Goal: Task Accomplishment & Management: Use online tool/utility

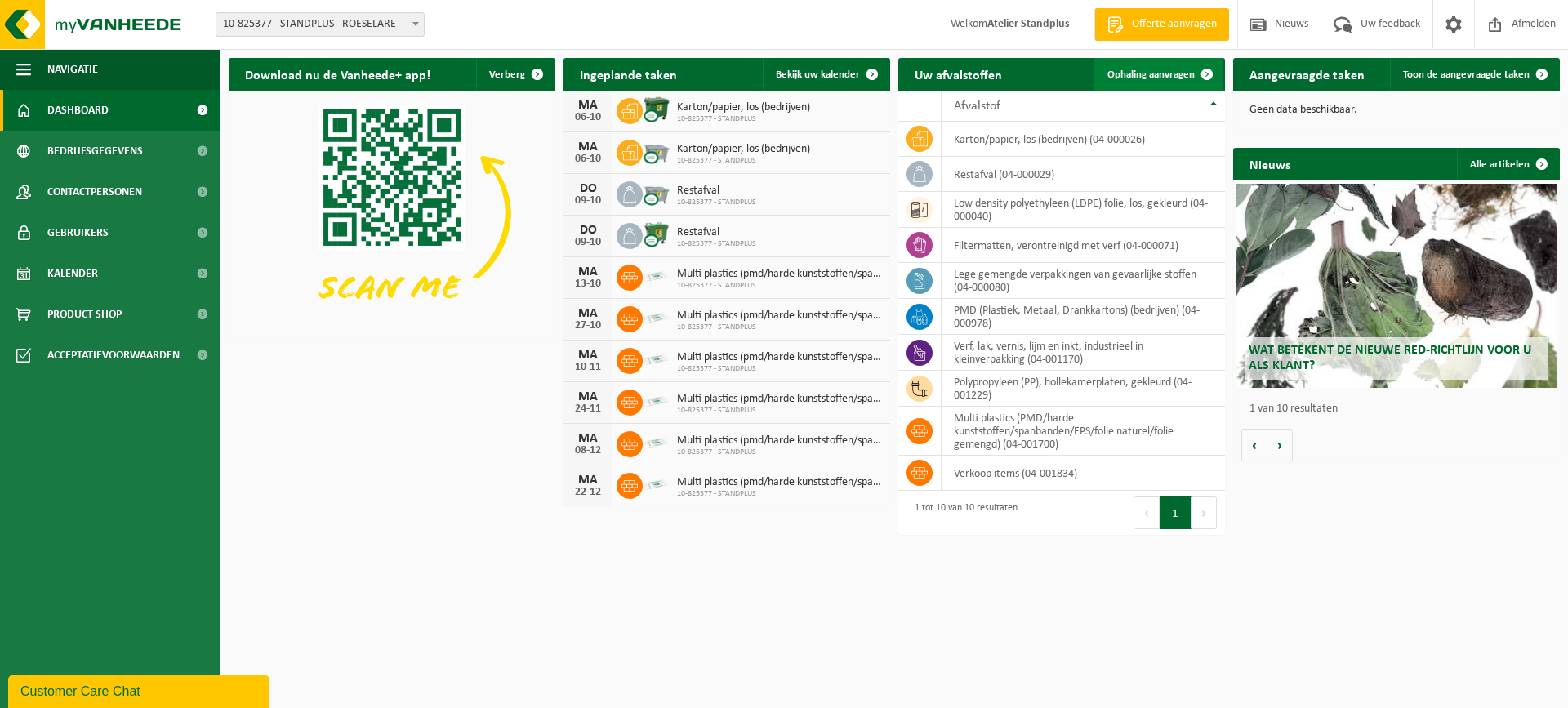
click at [1162, 76] on span "Ophaling aanvragen" at bounding box center [1151, 74] width 87 height 11
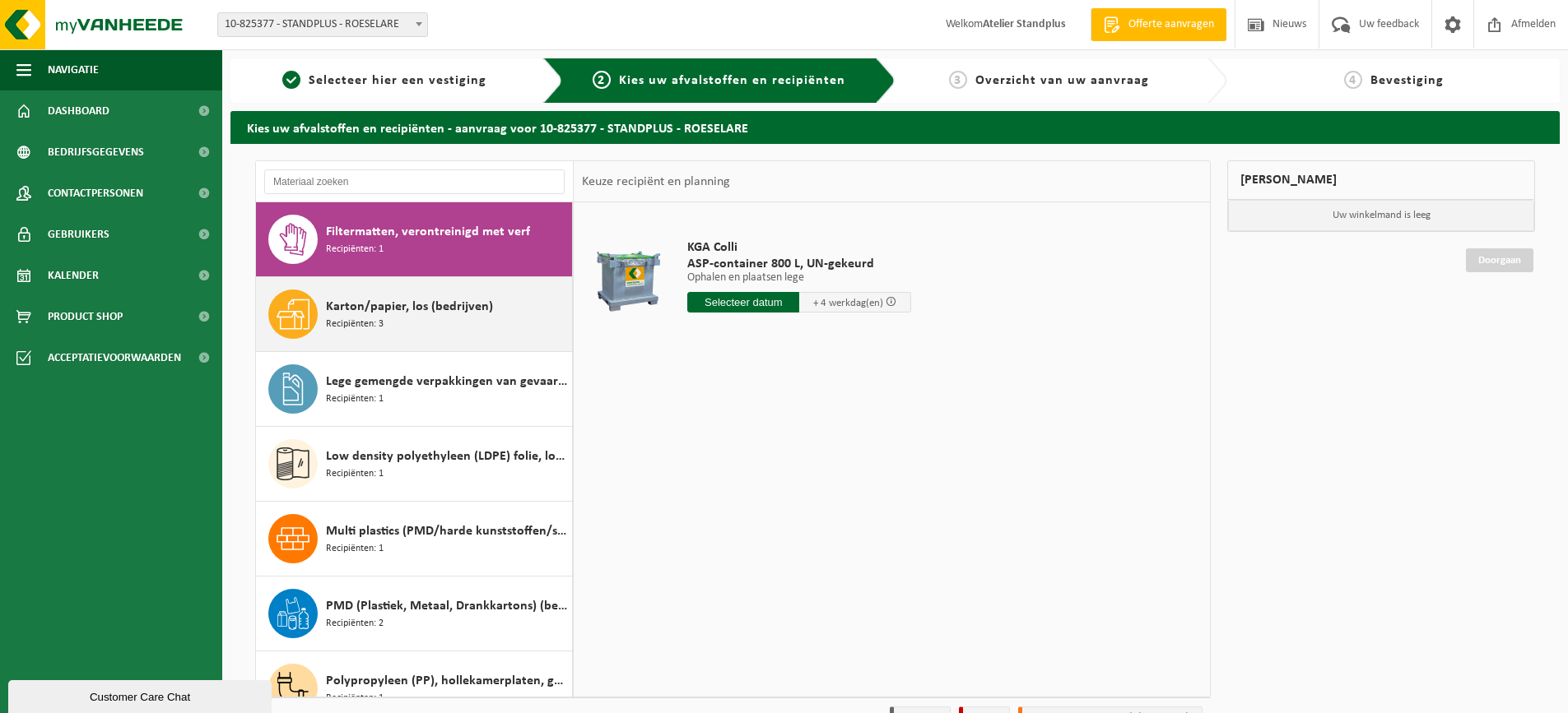
click at [443, 297] on span "Karton/papier, los (bedrijven)" at bounding box center [408, 307] width 167 height 19
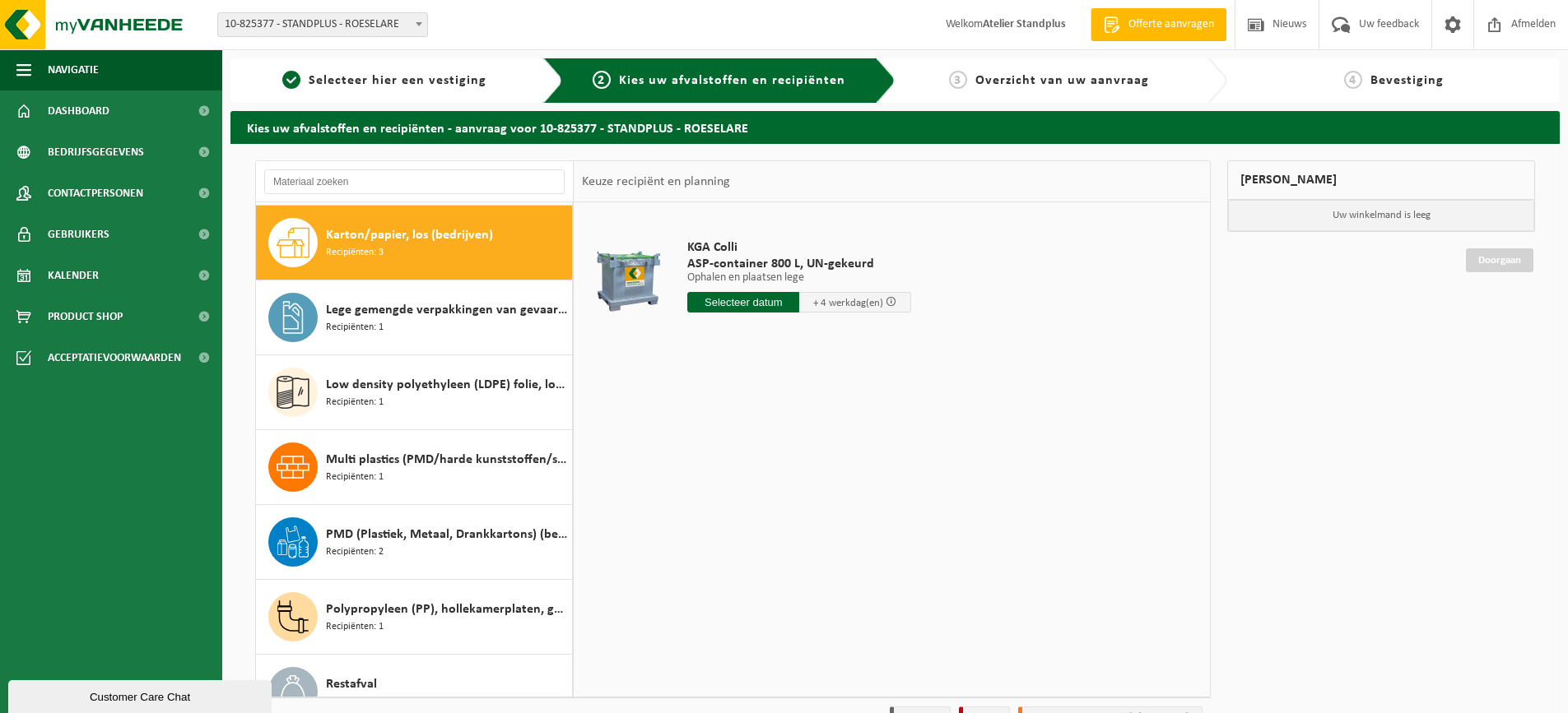
scroll to position [75, 0]
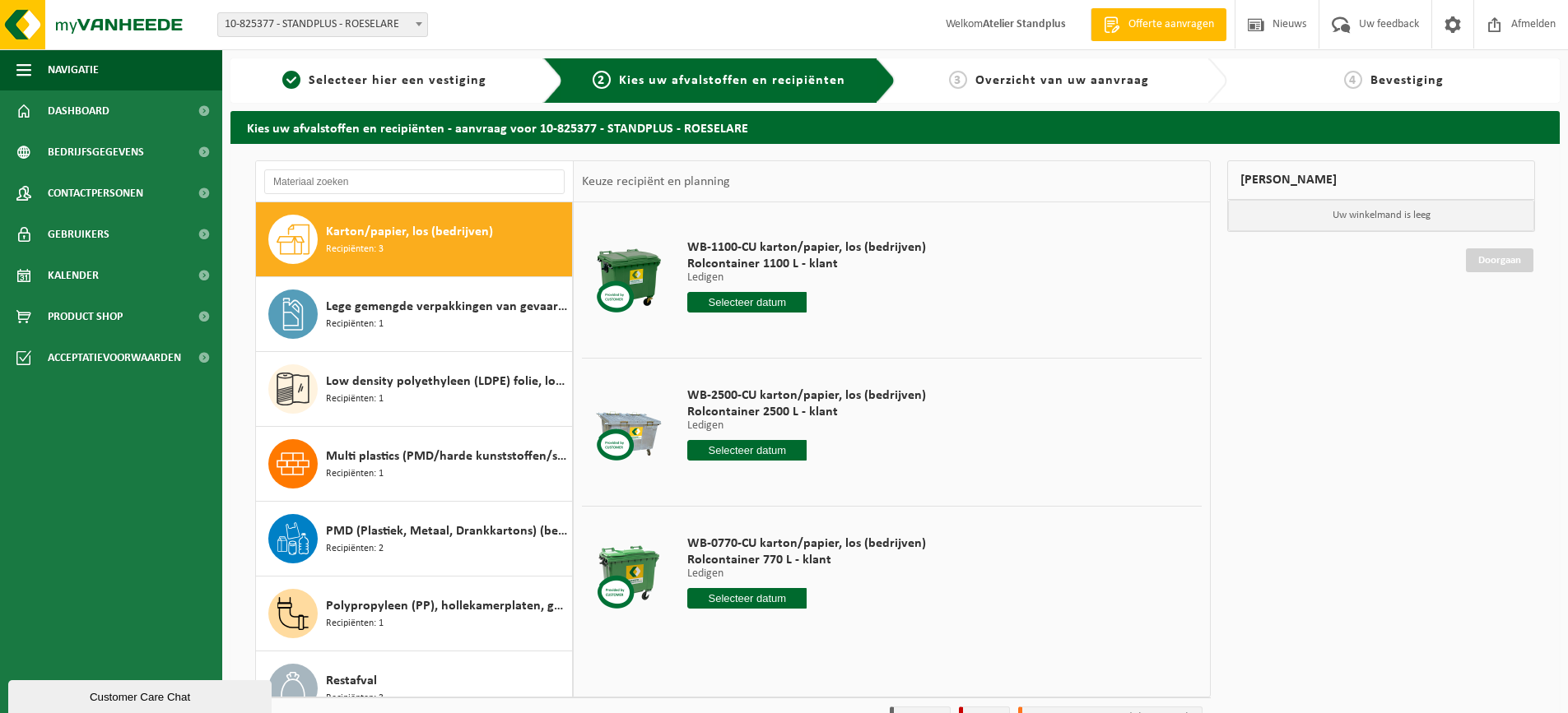
click at [760, 452] on input "text" at bounding box center [746, 450] width 119 height 20
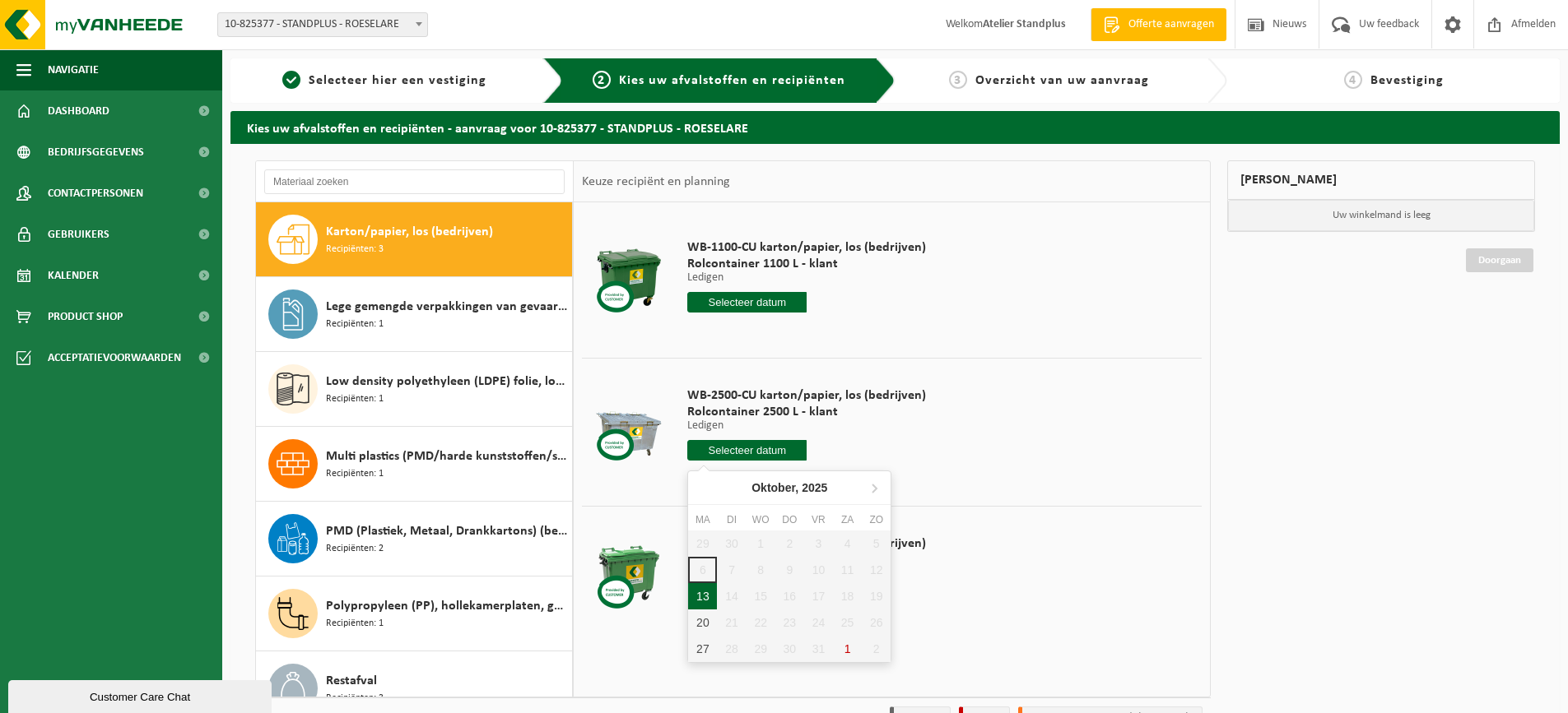
click at [697, 603] on div "13" at bounding box center [703, 596] width 29 height 26
type input "Van 2025-10-13"
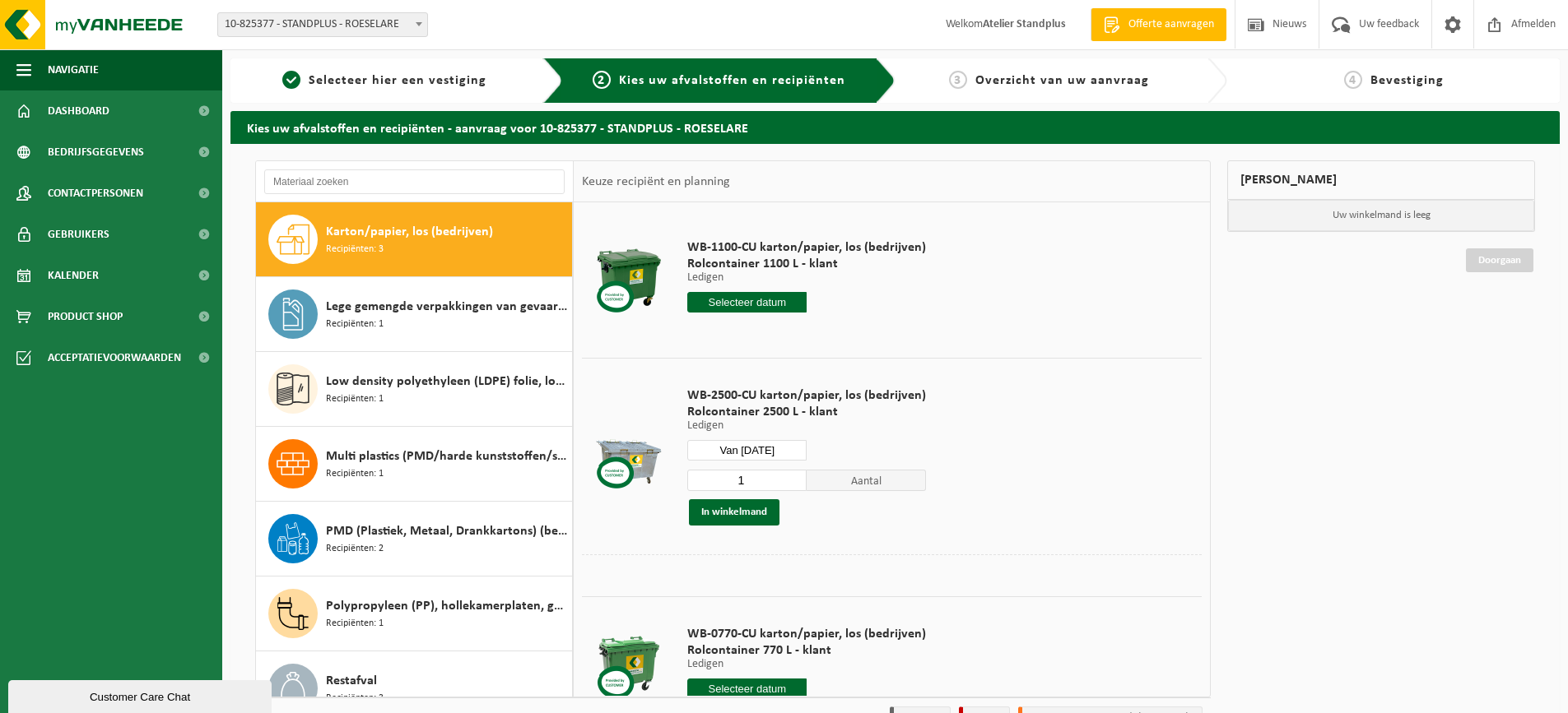
click at [783, 300] on input "text" at bounding box center [746, 302] width 119 height 20
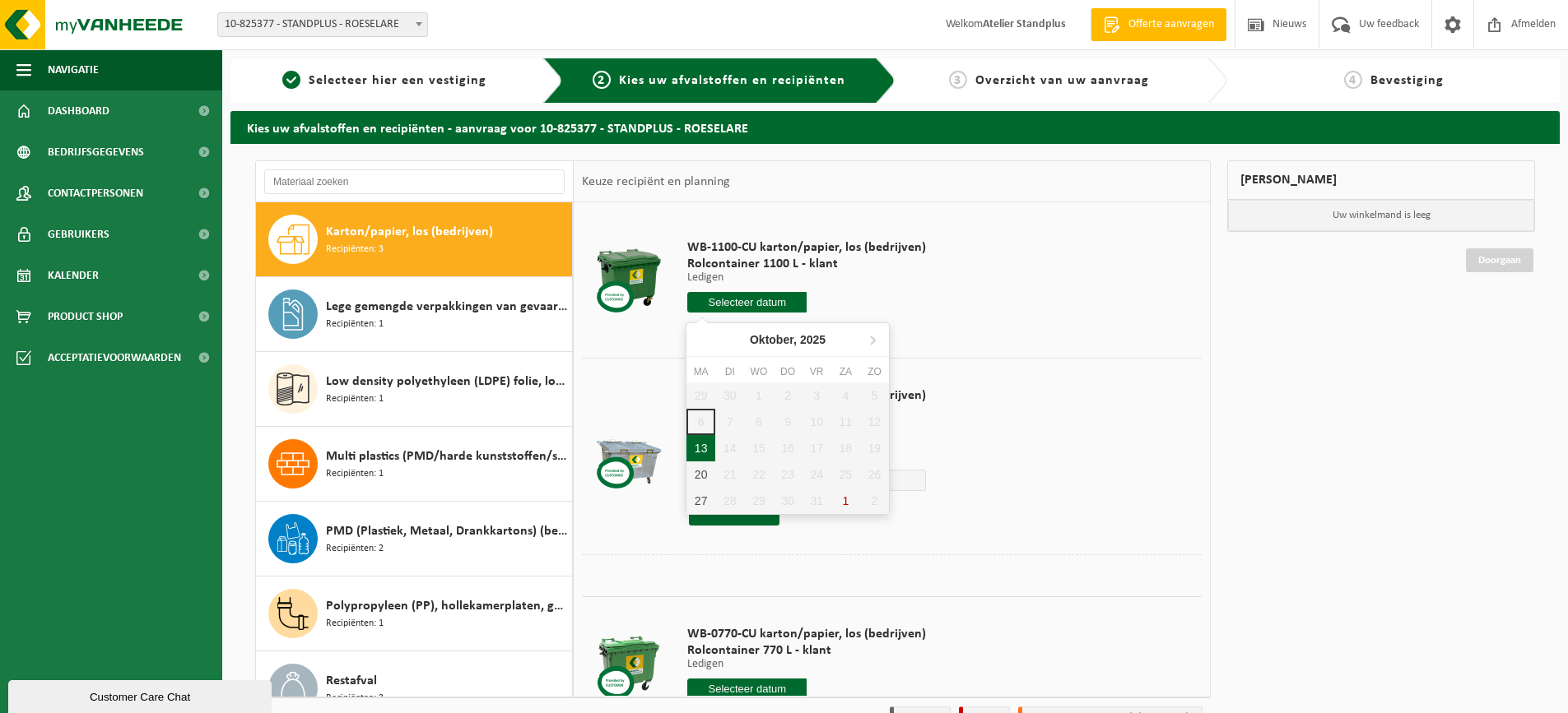
click at [701, 442] on div "13" at bounding box center [701, 448] width 29 height 26
type input "Van [DATE]"
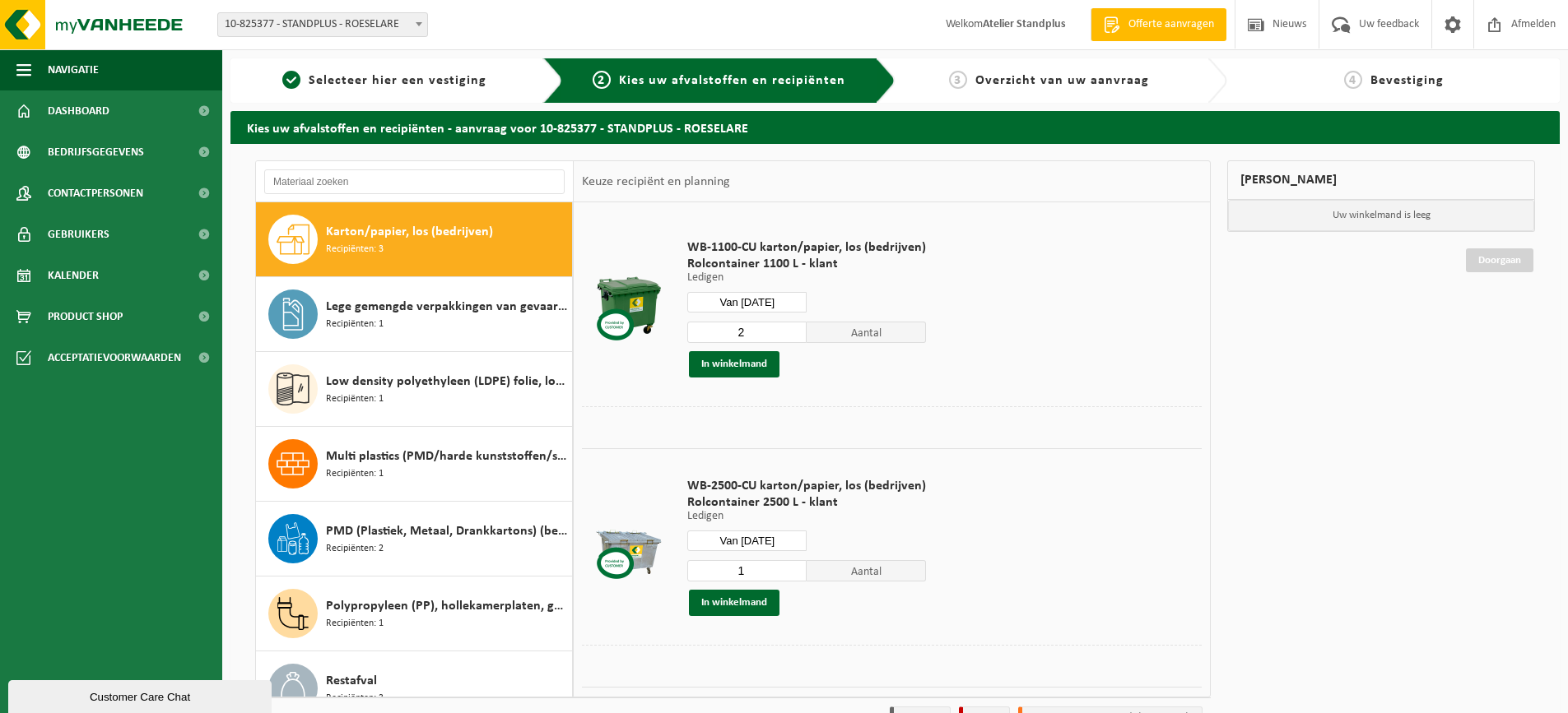
click at [789, 326] on input "2" at bounding box center [746, 332] width 119 height 21
click at [789, 326] on input "3" at bounding box center [746, 332] width 119 height 21
drag, startPoint x: 789, startPoint y: 326, endPoint x: 758, endPoint y: 373, distance: 56.3
type input "4"
click at [789, 327] on input "4" at bounding box center [746, 332] width 119 height 21
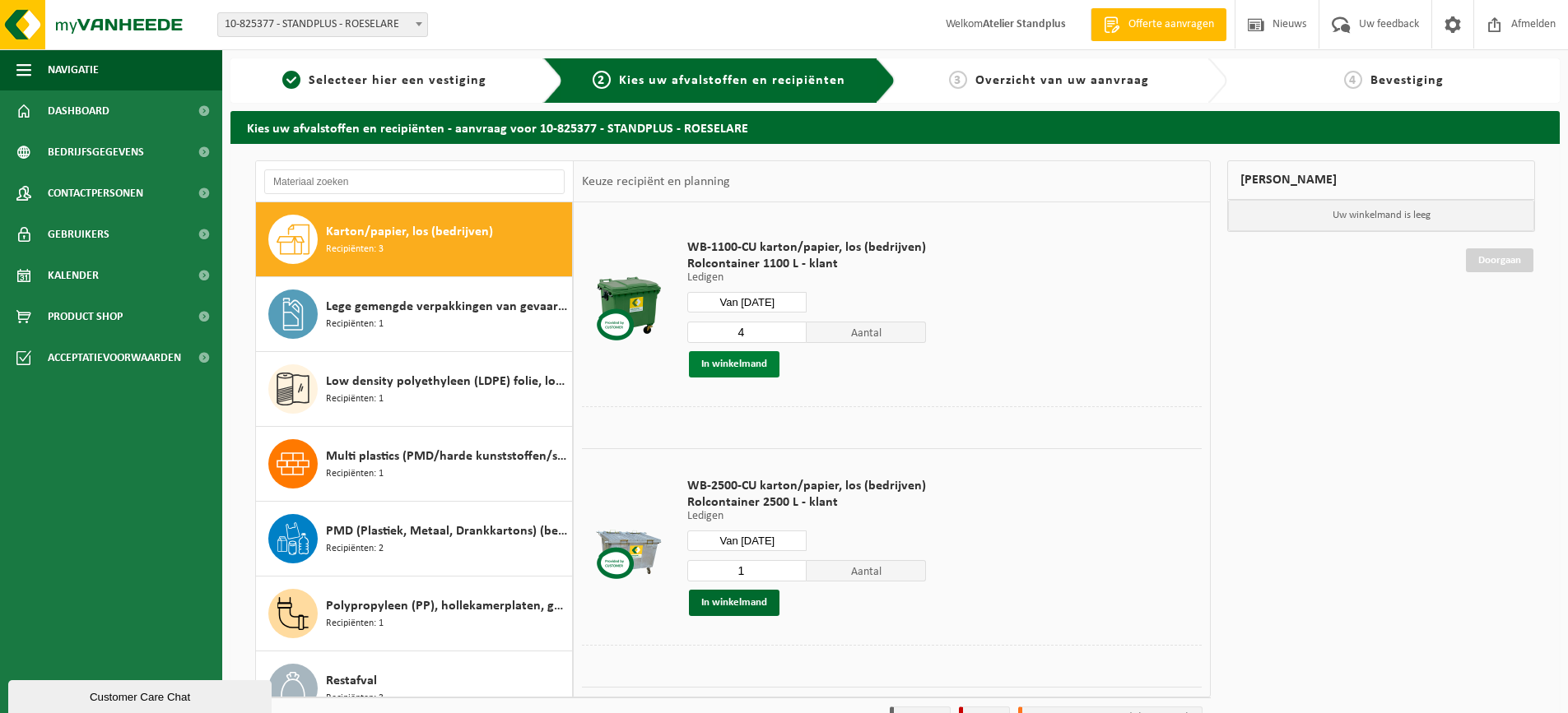
click at [757, 367] on button "In winkelmand" at bounding box center [734, 364] width 91 height 26
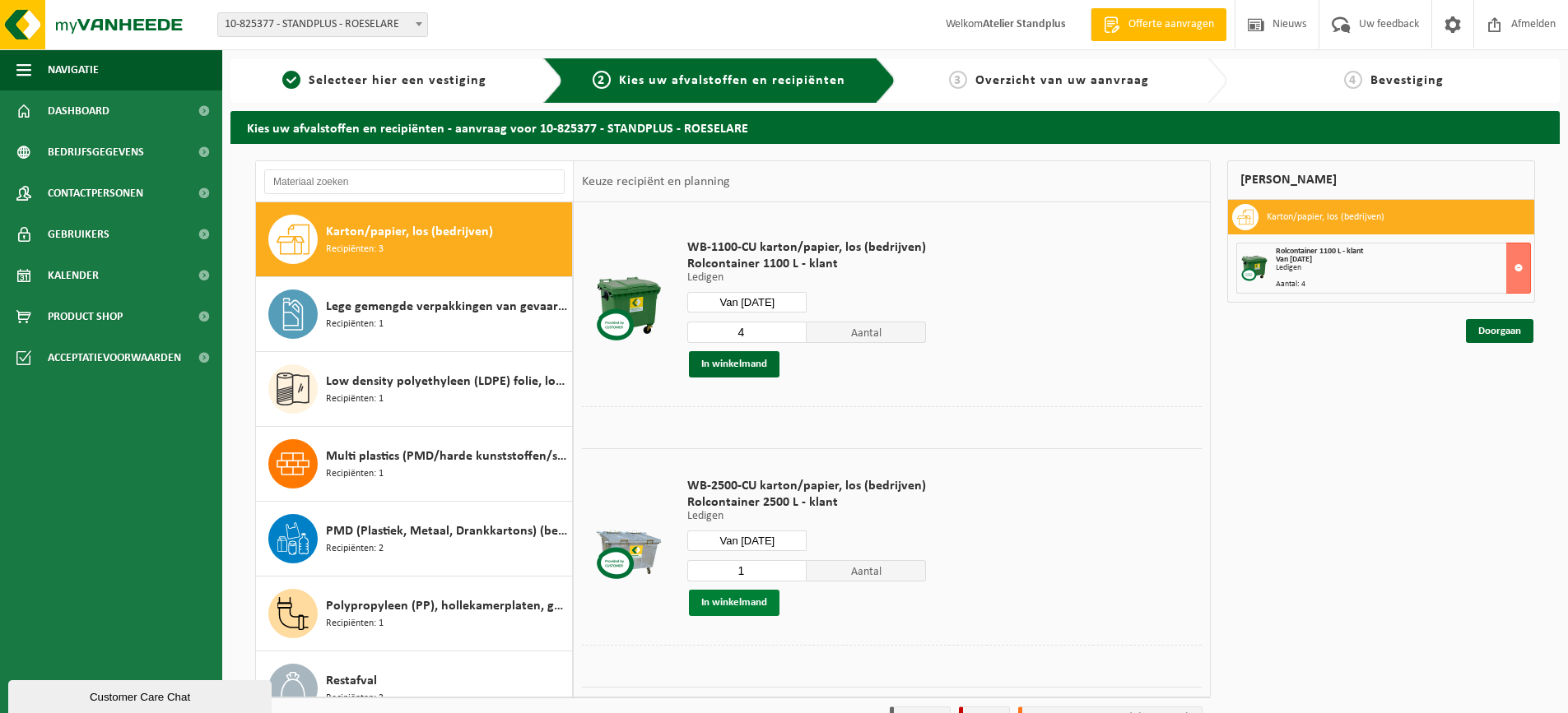
click at [725, 608] on button "In winkelmand" at bounding box center [734, 602] width 91 height 26
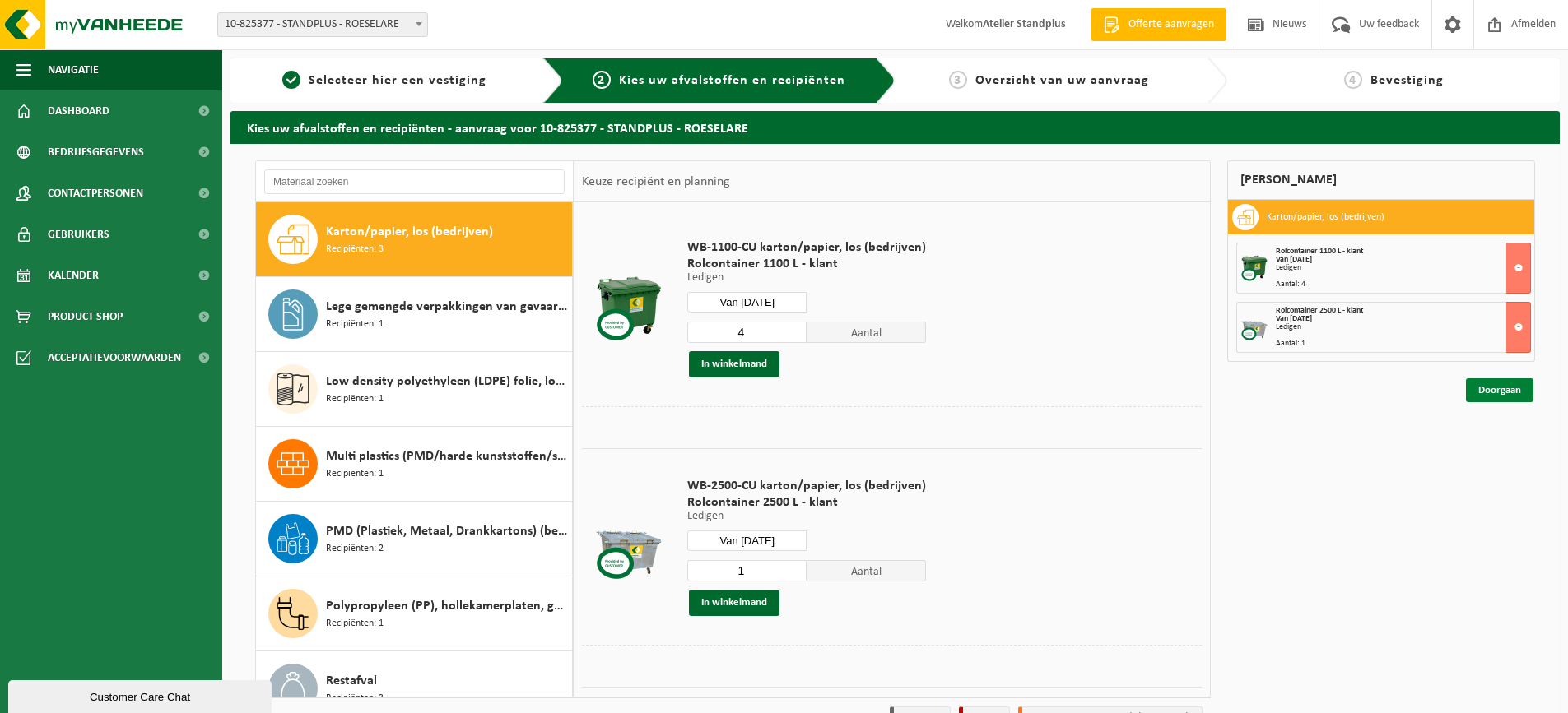
click at [1482, 392] on link "Doorgaan" at bounding box center [1499, 390] width 67 height 23
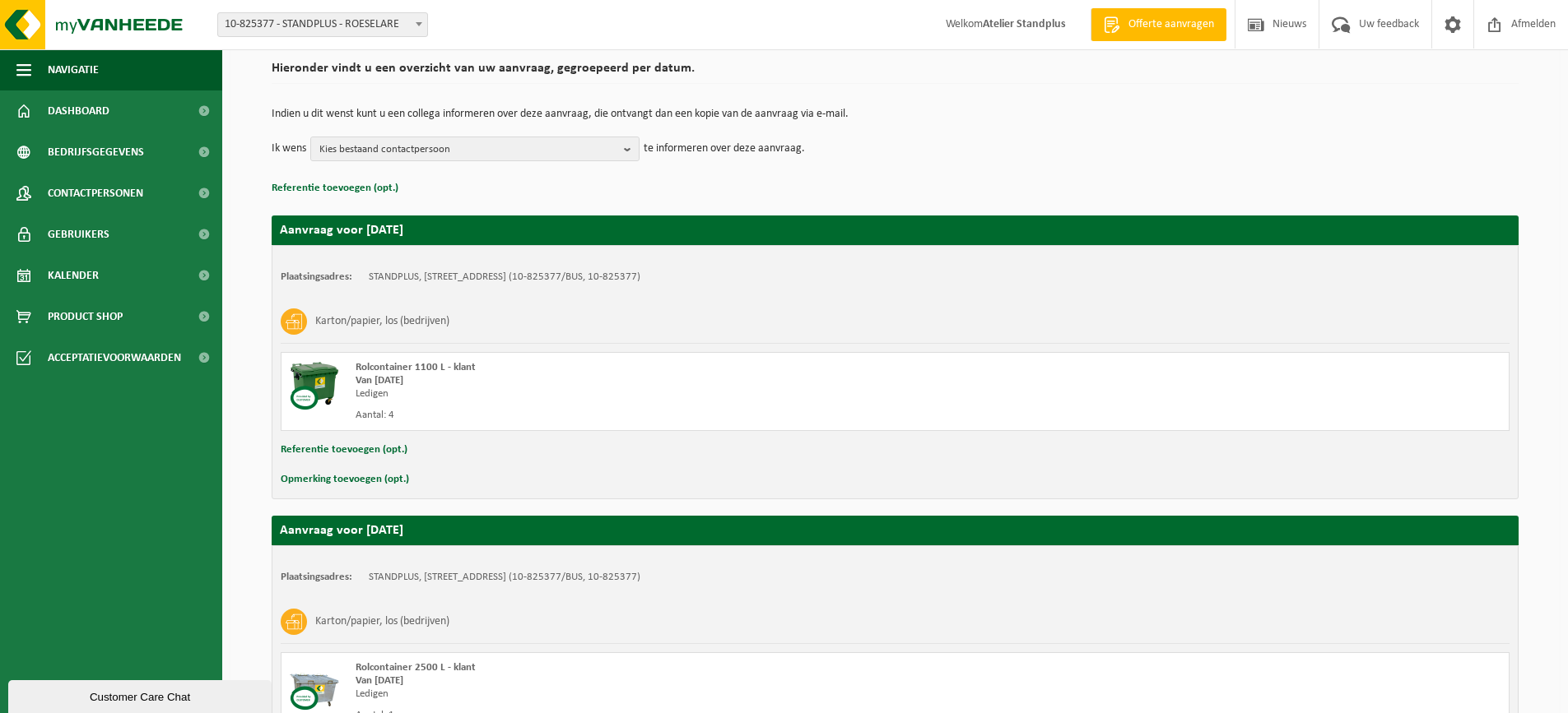
scroll to position [293, 0]
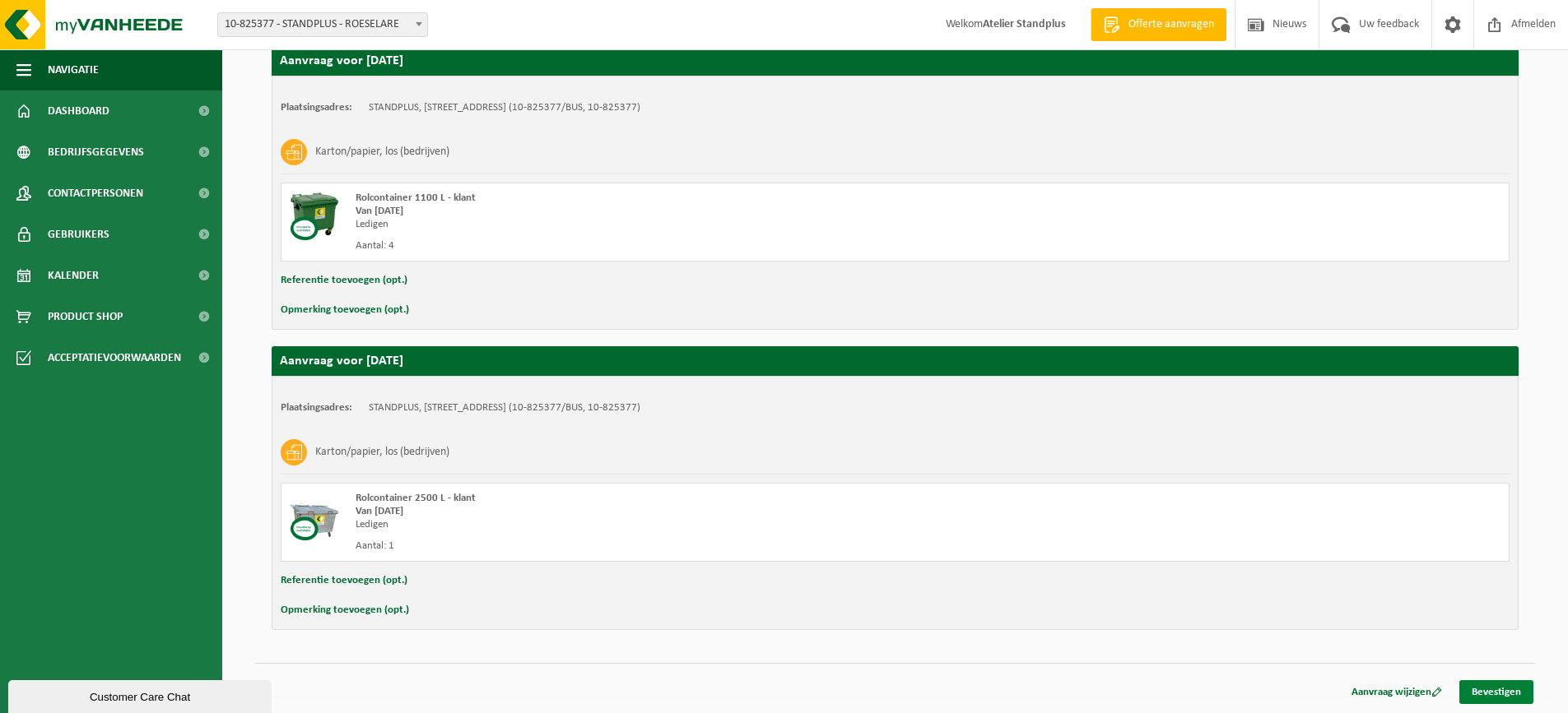
click at [1478, 689] on link "Bevestigen" at bounding box center [1496, 692] width 74 height 23
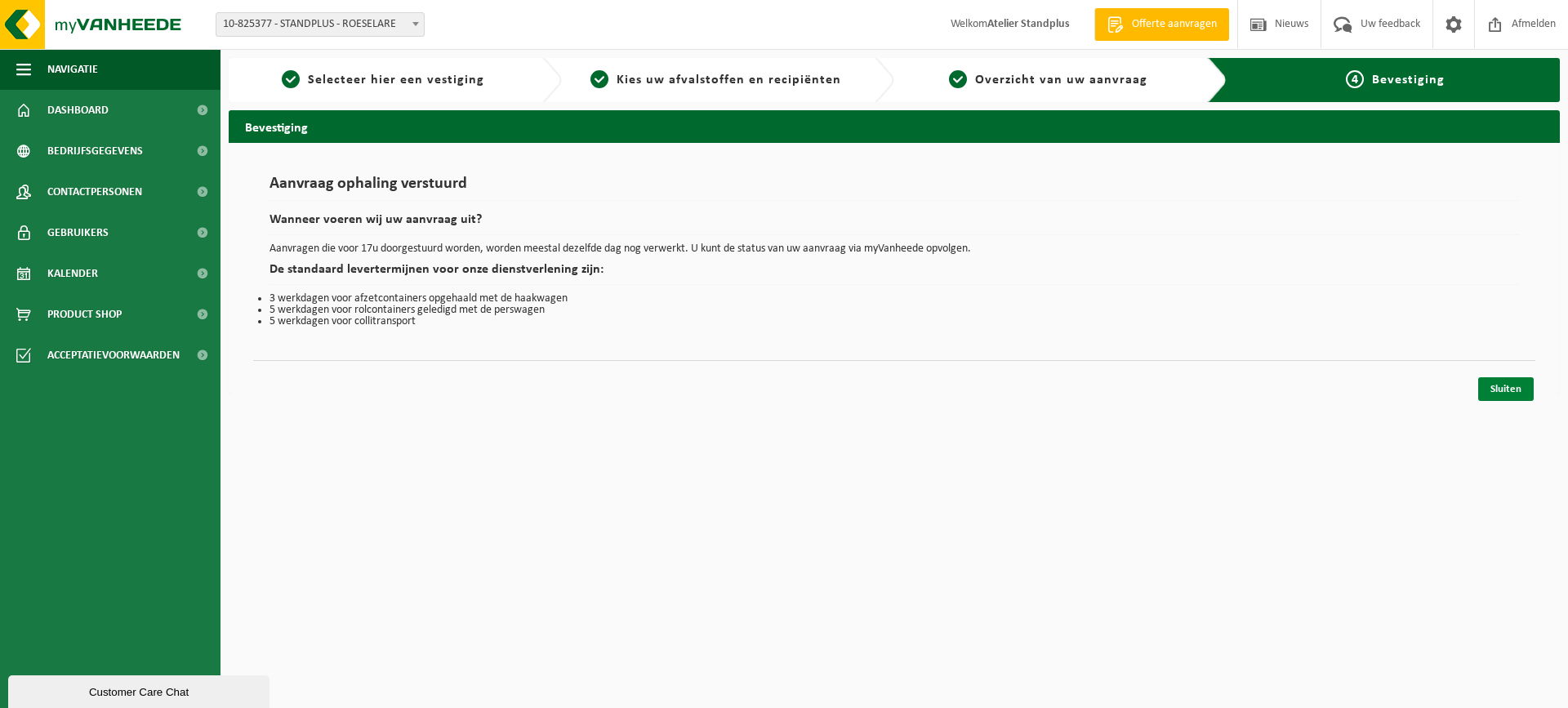
click at [1494, 392] on link "Sluiten" at bounding box center [1505, 389] width 55 height 23
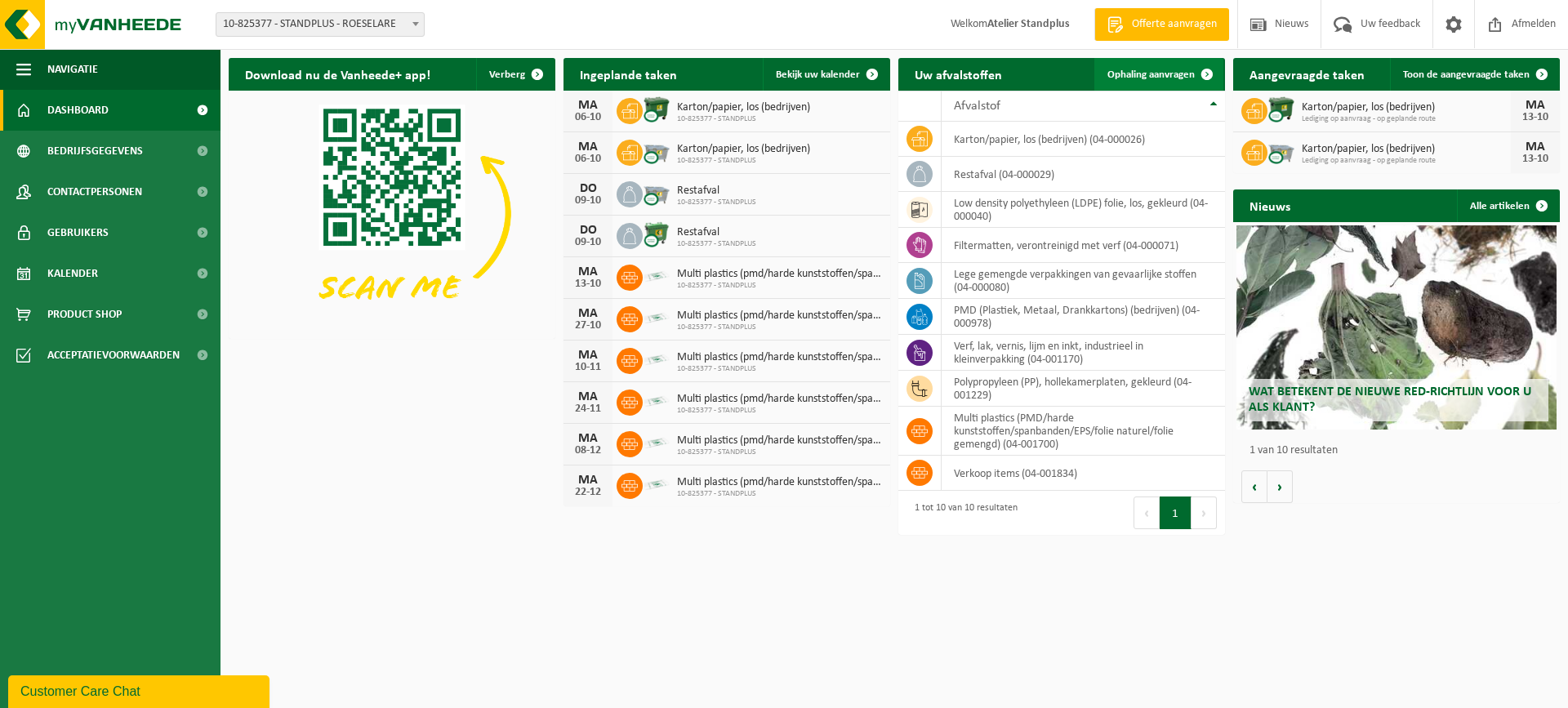
click at [1153, 76] on span "Ophaling aanvragen" at bounding box center [1151, 74] width 87 height 11
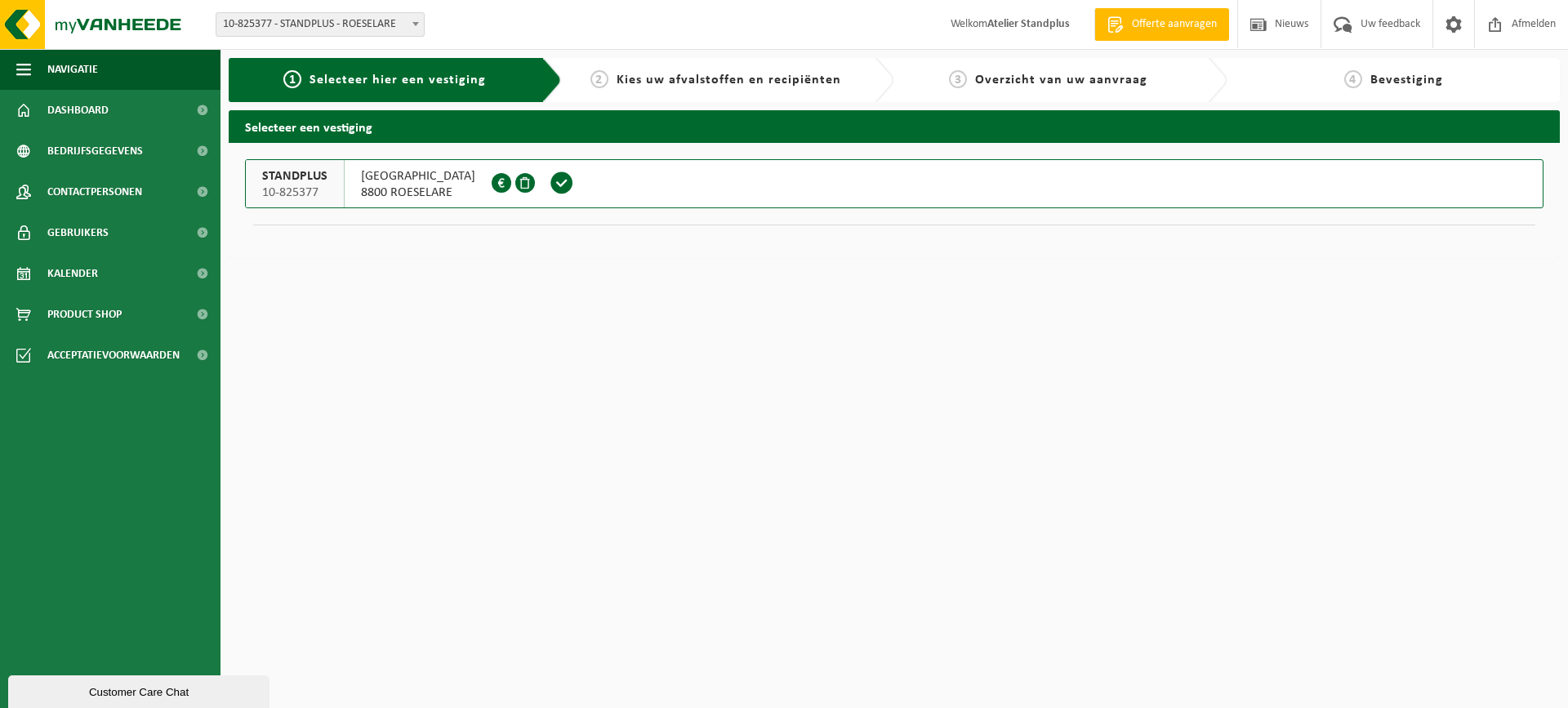
click at [564, 176] on span at bounding box center [561, 182] width 24 height 24
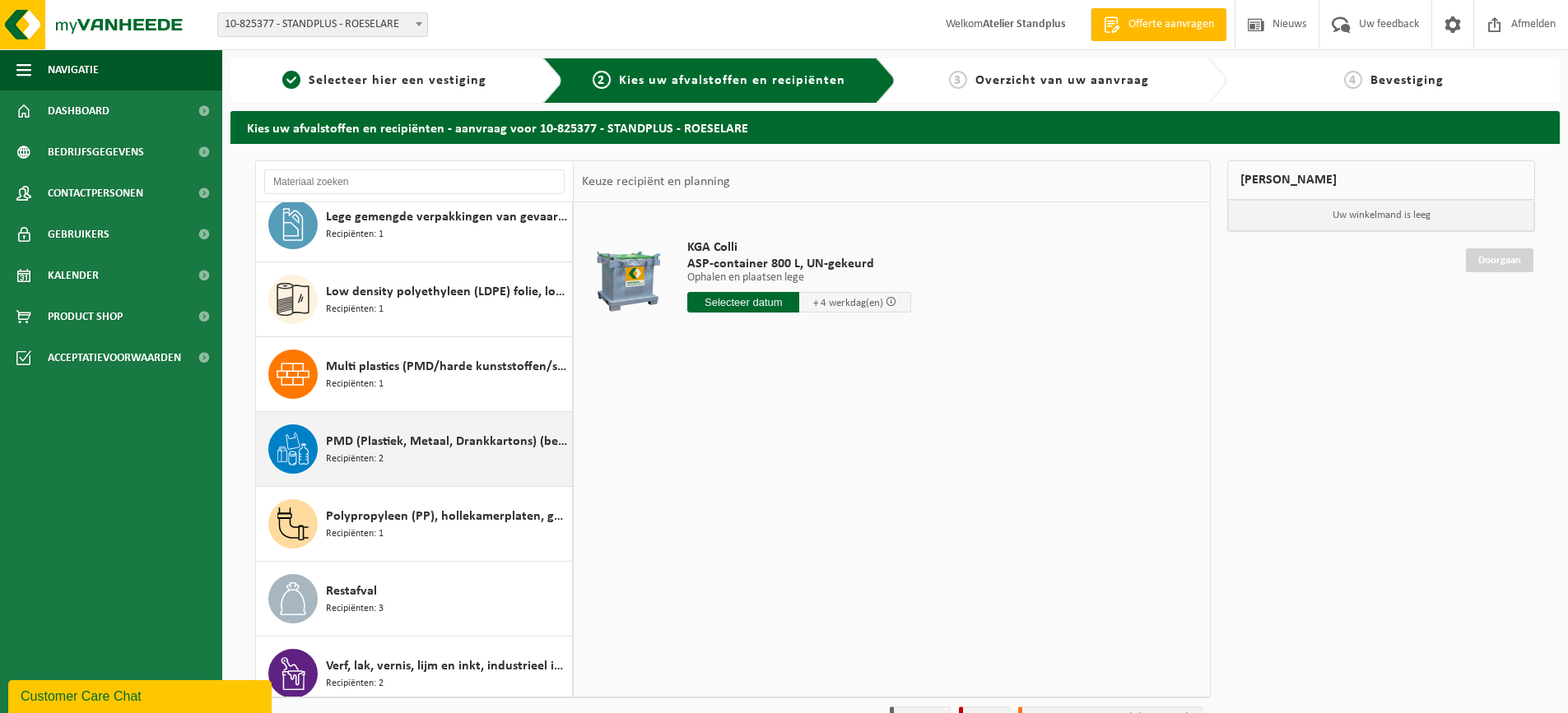
click at [467, 445] on span "PMD (Plastiek, Metaal, Drankkartons) (bedrijven)" at bounding box center [446, 441] width 242 height 19
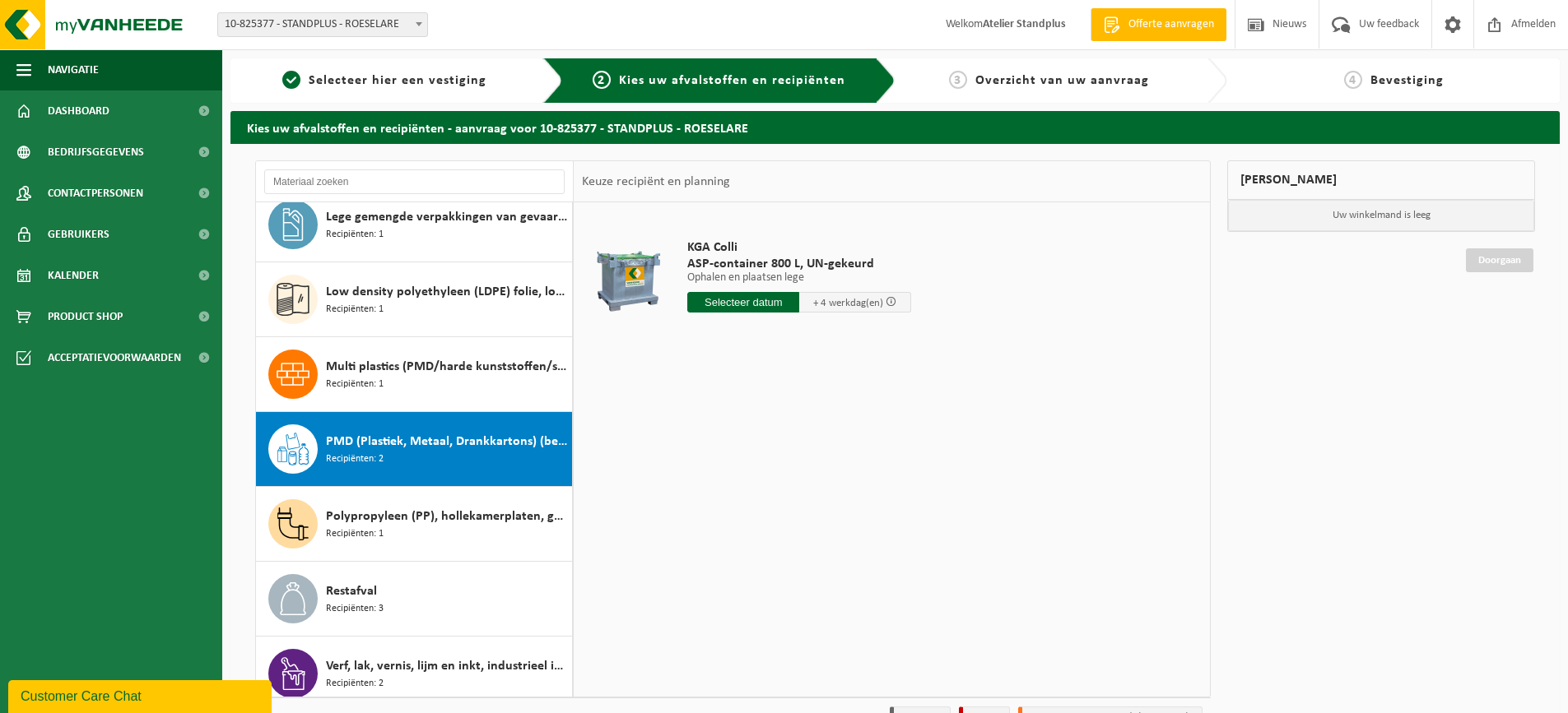
scroll to position [178, 0]
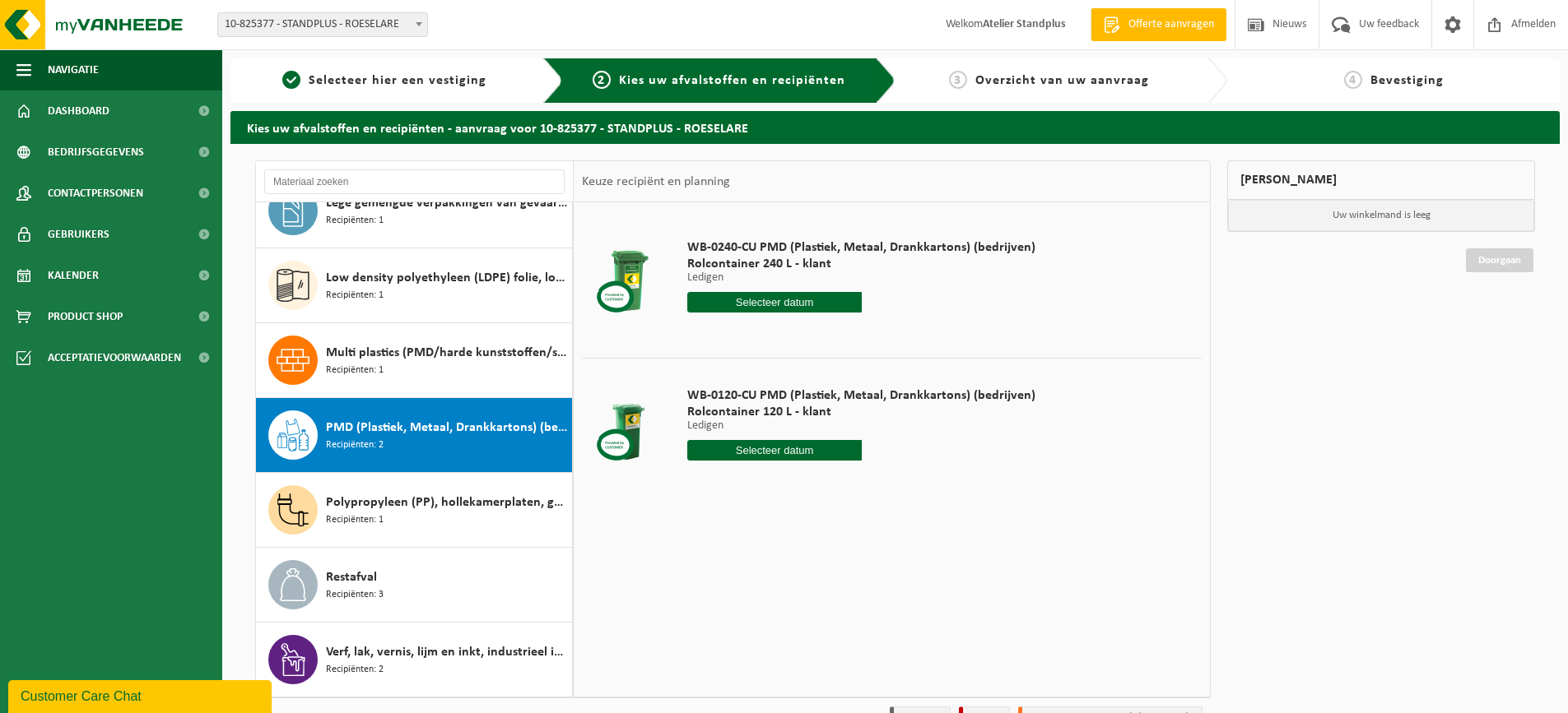
click at [764, 455] on input "text" at bounding box center [774, 450] width 174 height 20
click at [700, 593] on div "13" at bounding box center [703, 596] width 29 height 26
type input "Van 2025-10-13"
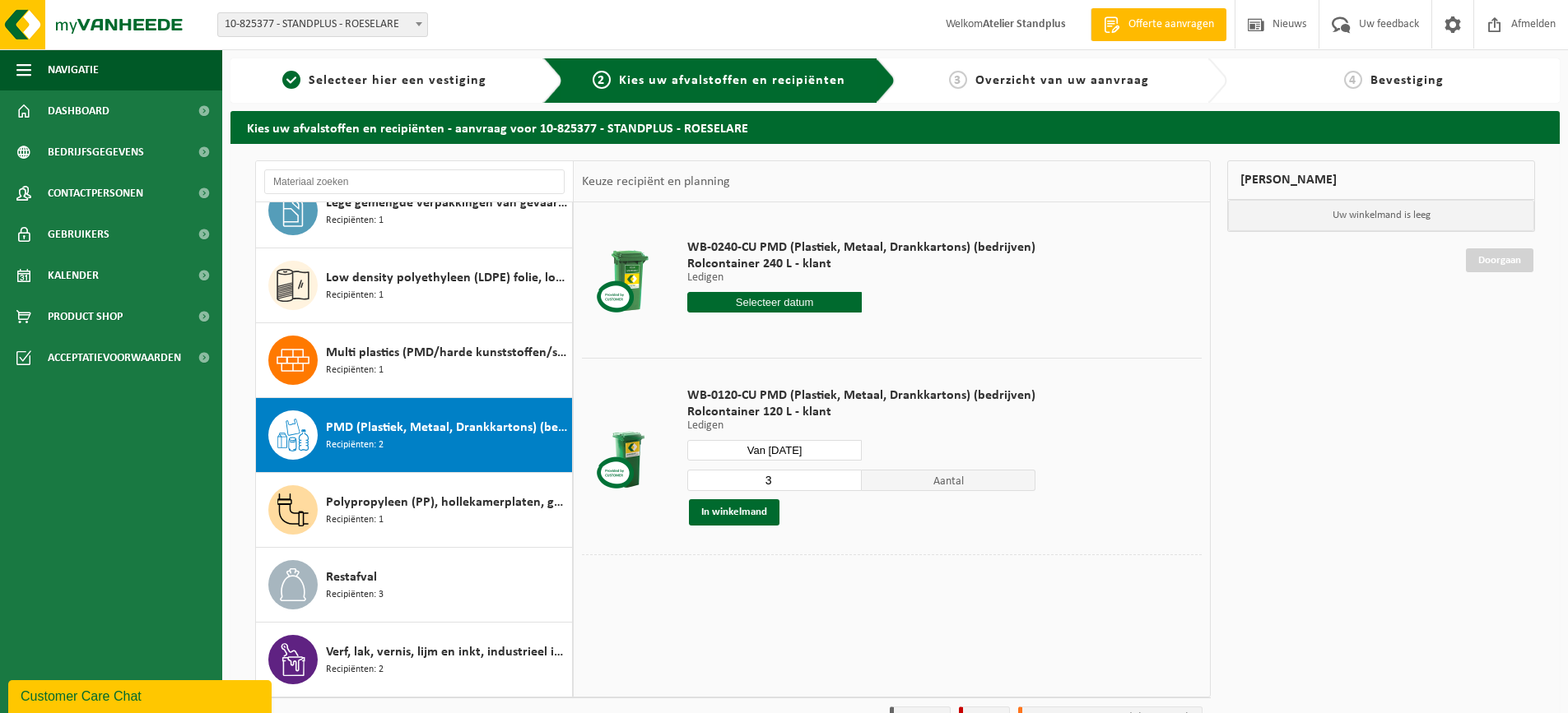
click at [848, 478] on input "3" at bounding box center [774, 480] width 174 height 21
click at [846, 475] on input "4" at bounding box center [774, 480] width 174 height 21
type input "3"
click at [848, 483] on input "3" at bounding box center [774, 480] width 174 height 21
click at [738, 517] on button "In winkelmand" at bounding box center [734, 512] width 91 height 26
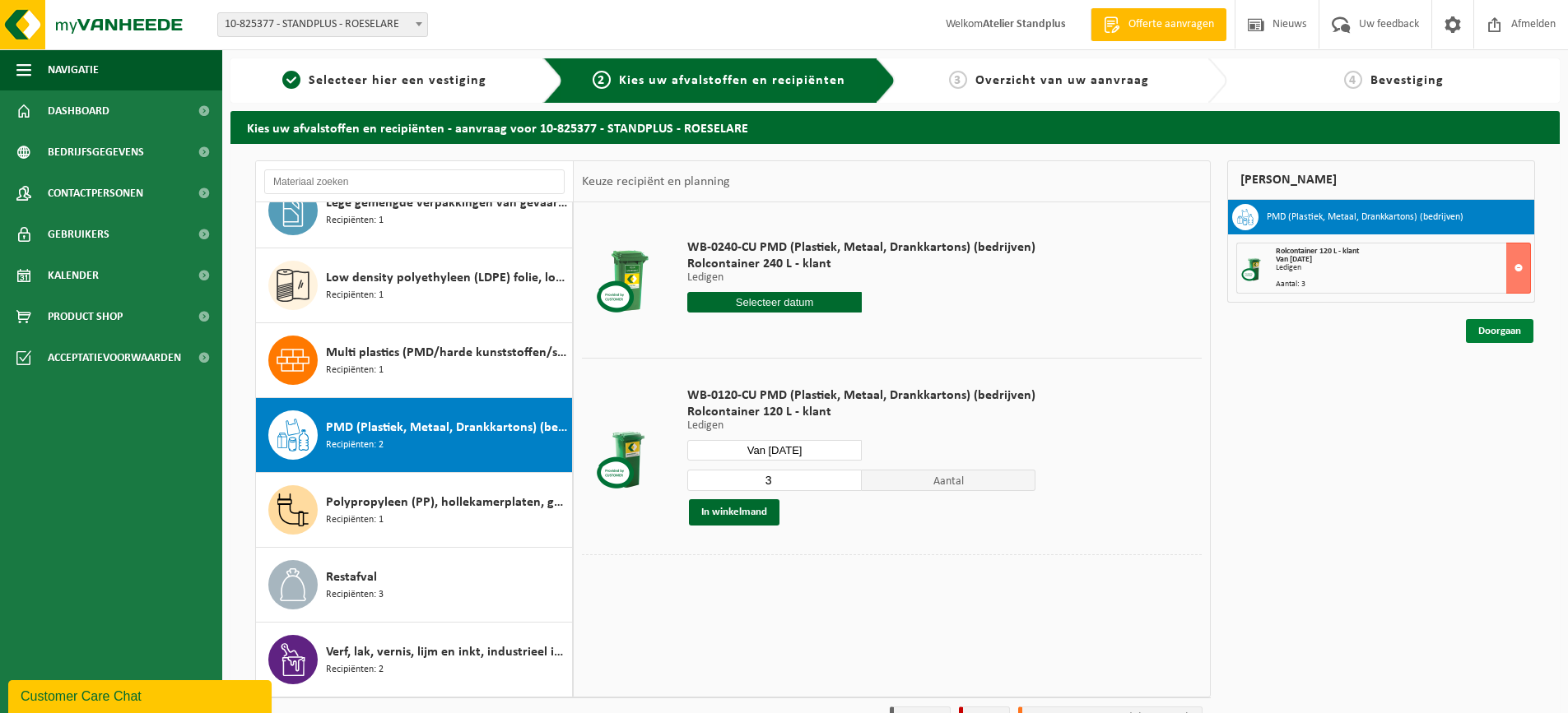
click at [1475, 326] on link "Doorgaan" at bounding box center [1499, 331] width 67 height 23
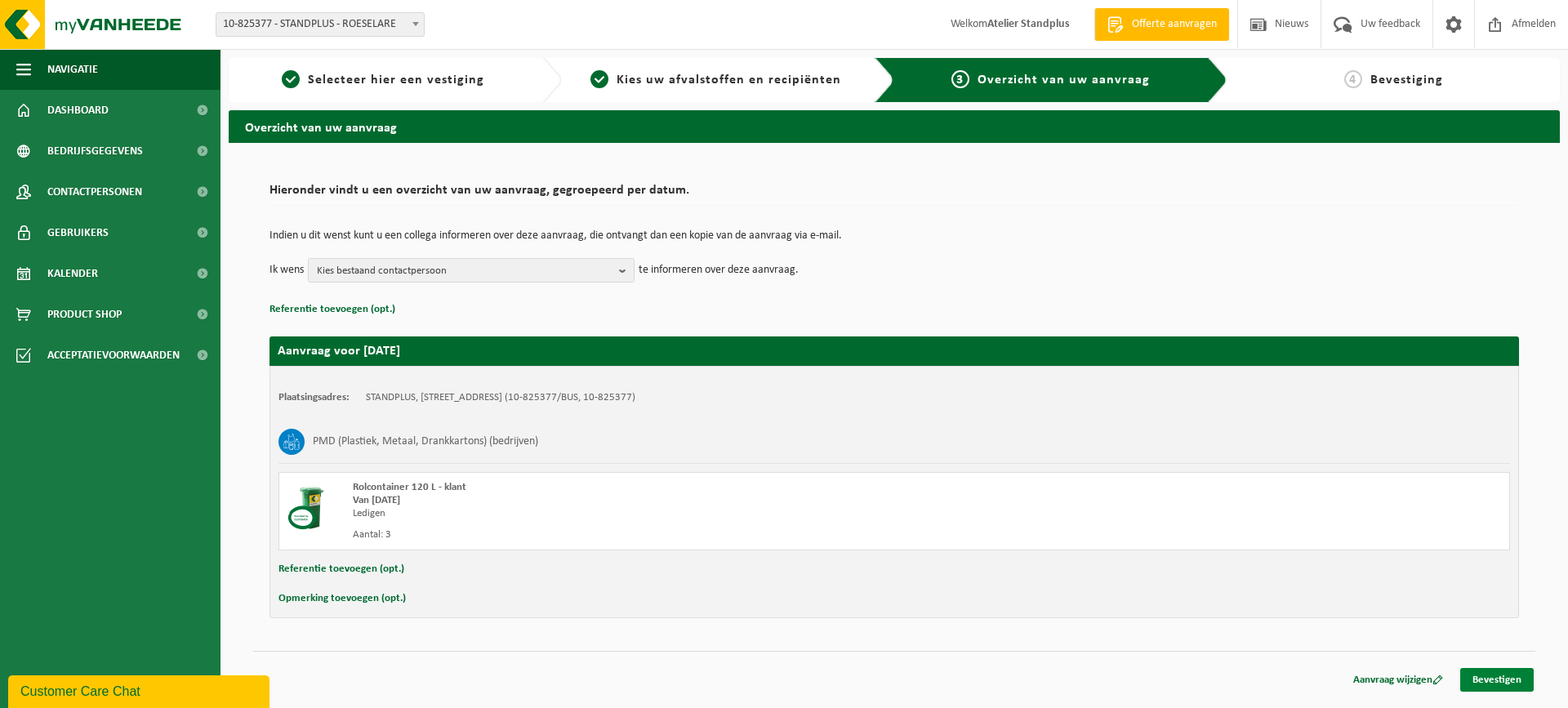
click at [1479, 680] on link "Bevestigen" at bounding box center [1497, 680] width 74 height 23
